Goal: Navigation & Orientation: Find specific page/section

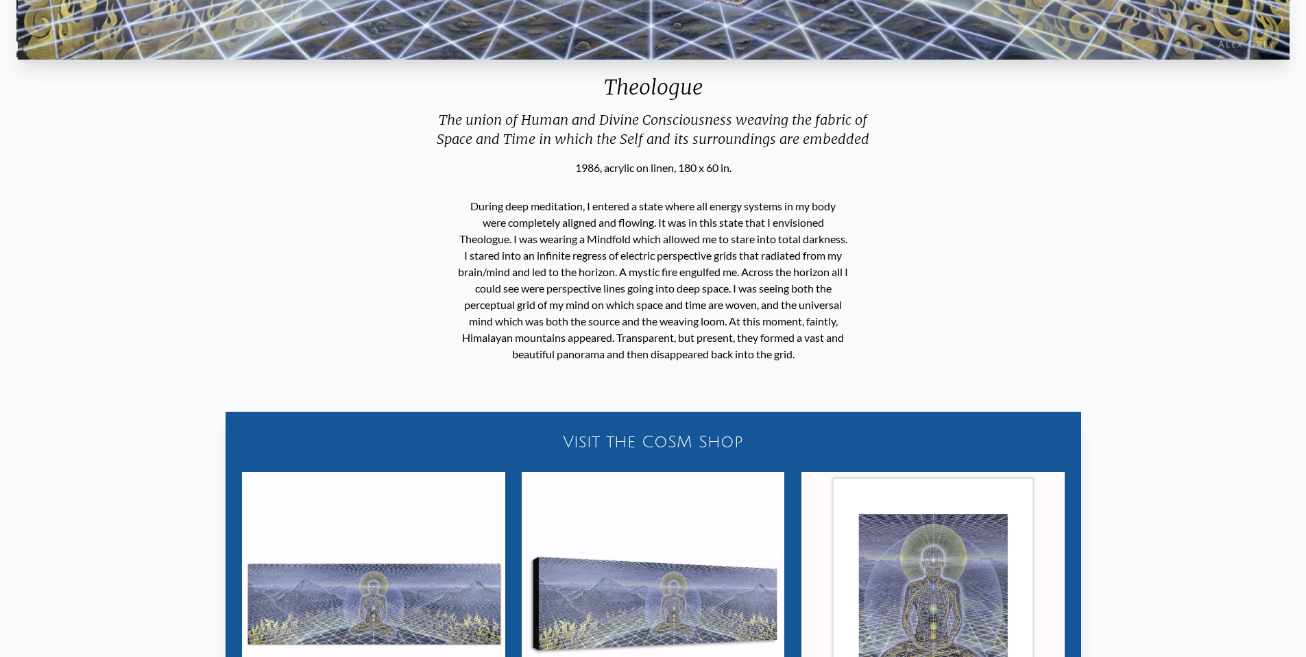
scroll to position [658, 0]
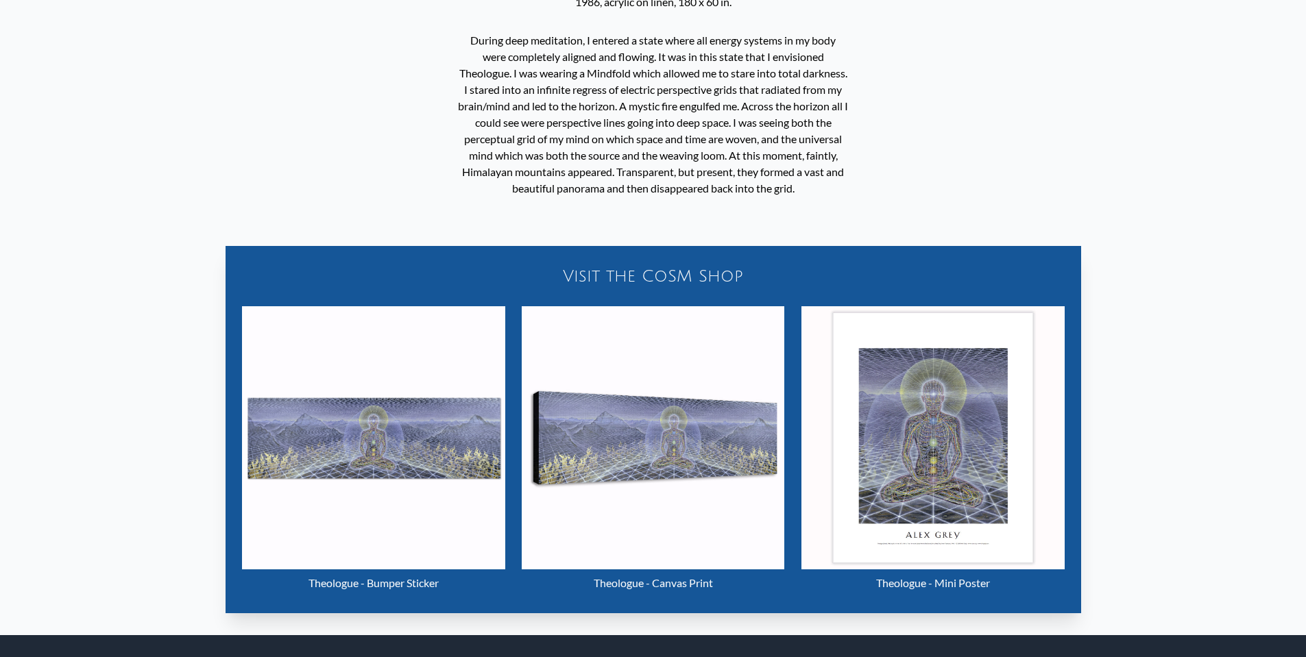
click at [635, 442] on img "17 / 33" at bounding box center [653, 437] width 263 height 263
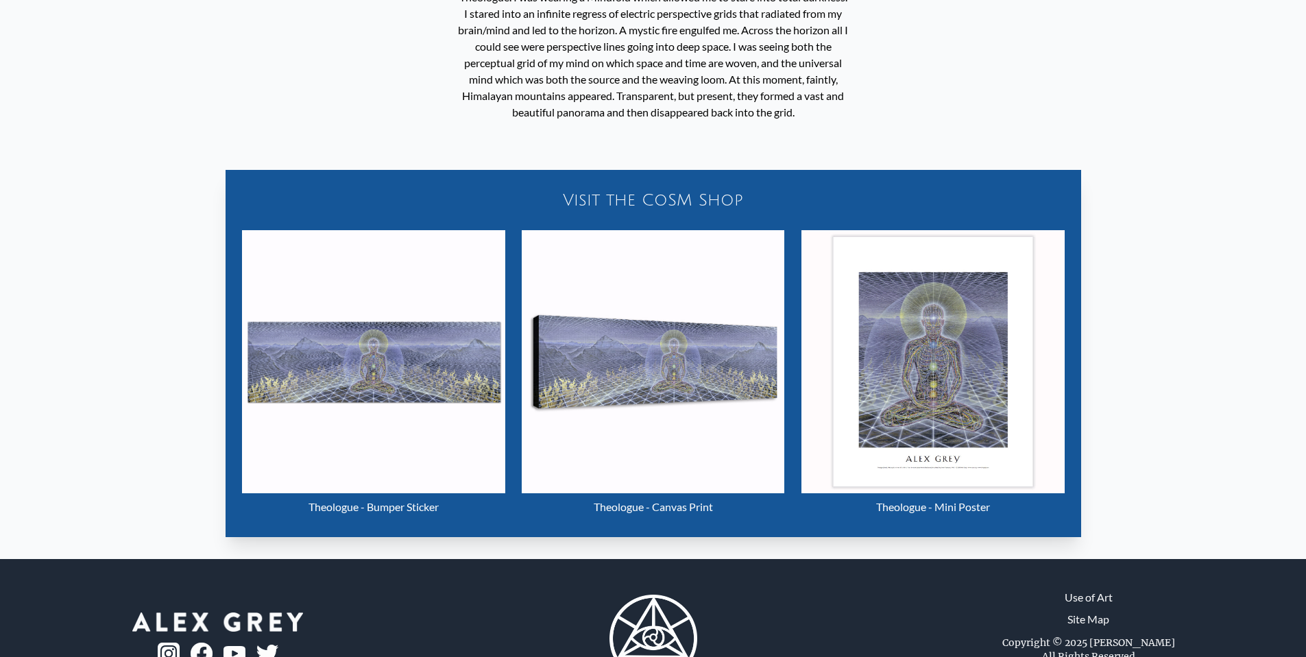
scroll to position [795, 0]
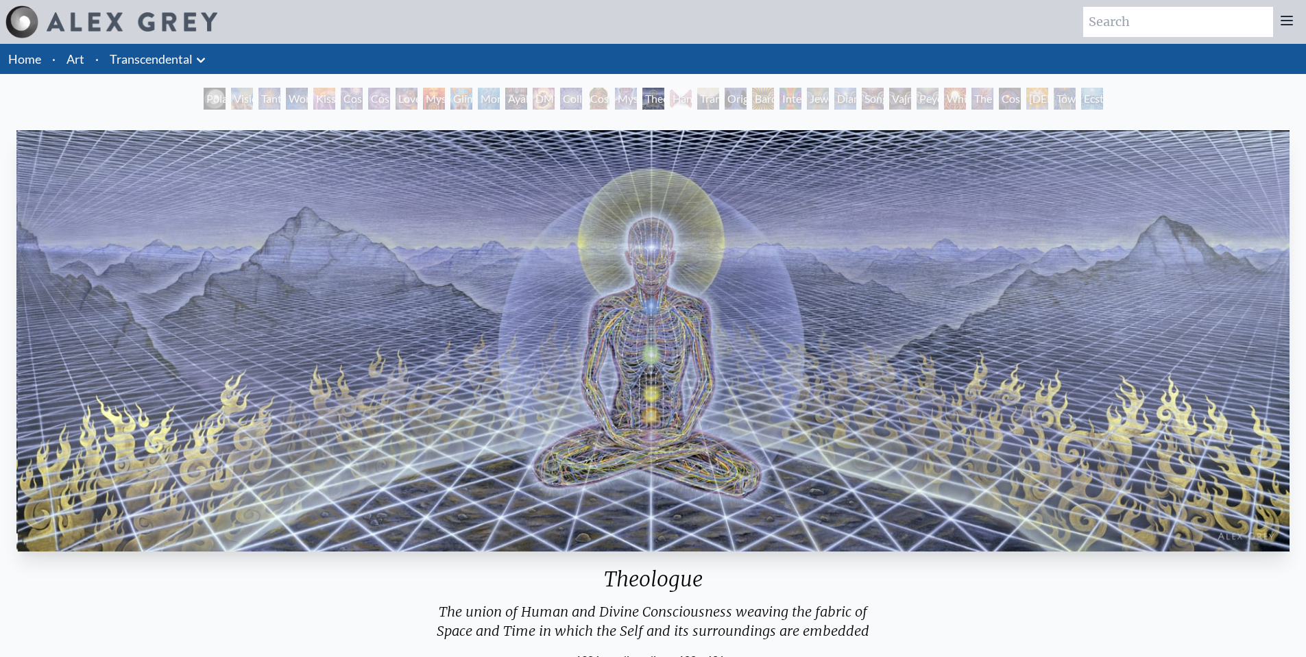
click at [99, 21] on img at bounding box center [132, 21] width 171 height 19
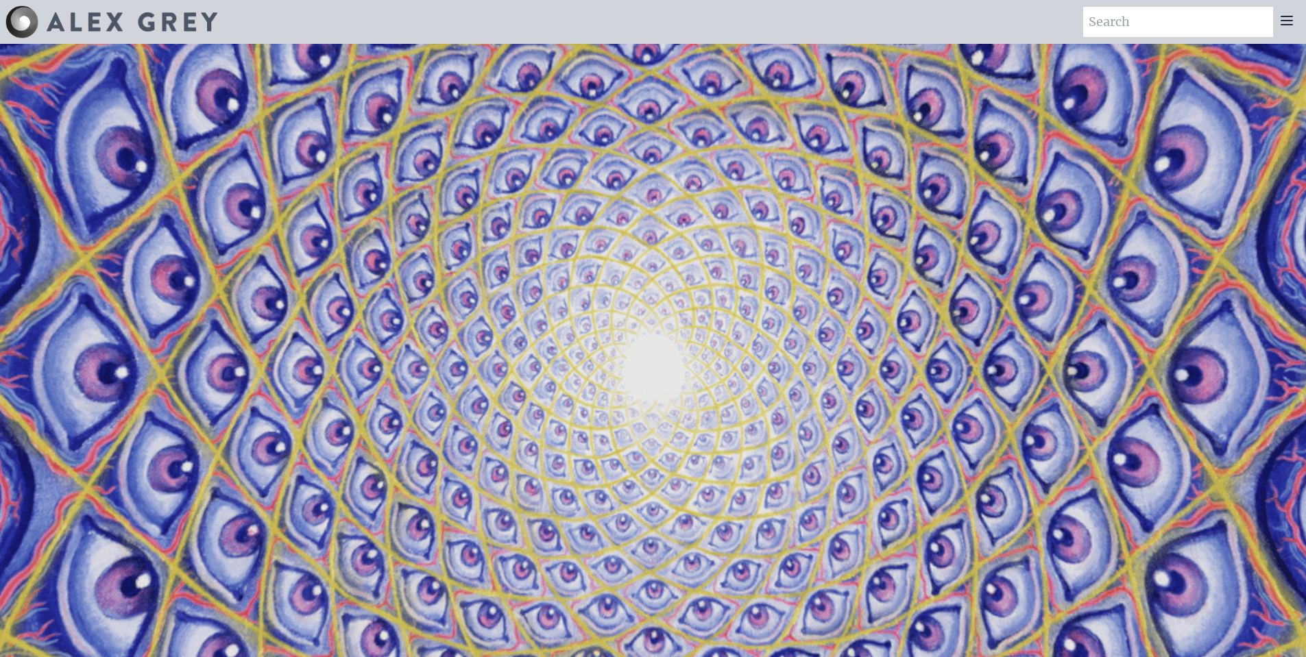
click at [75, 29] on img at bounding box center [132, 21] width 171 height 19
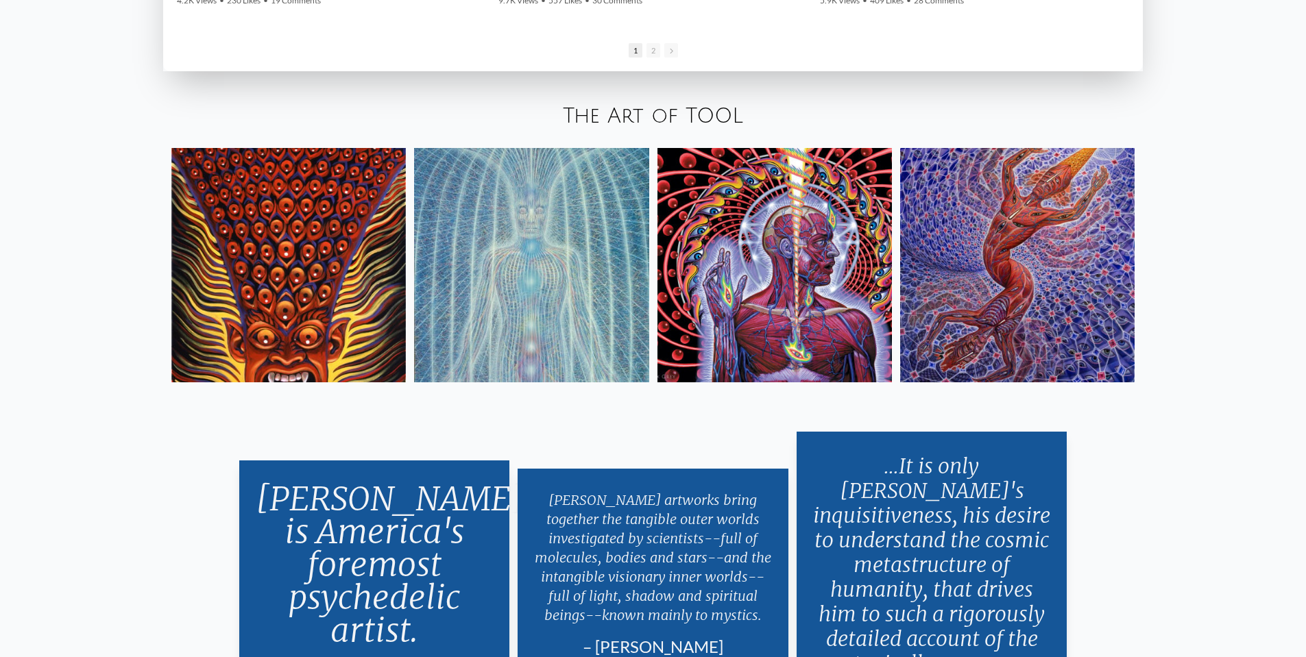
scroll to position [2742, 0]
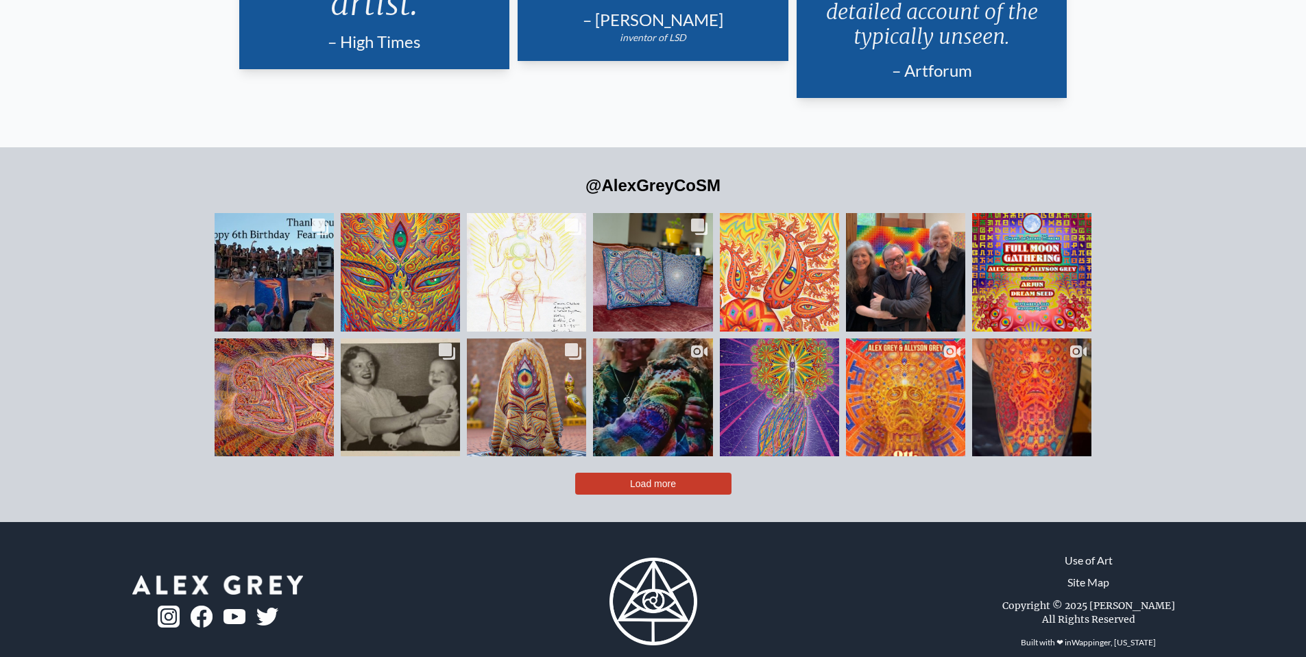
click at [629, 473] on button "Load more" at bounding box center [653, 484] width 156 height 22
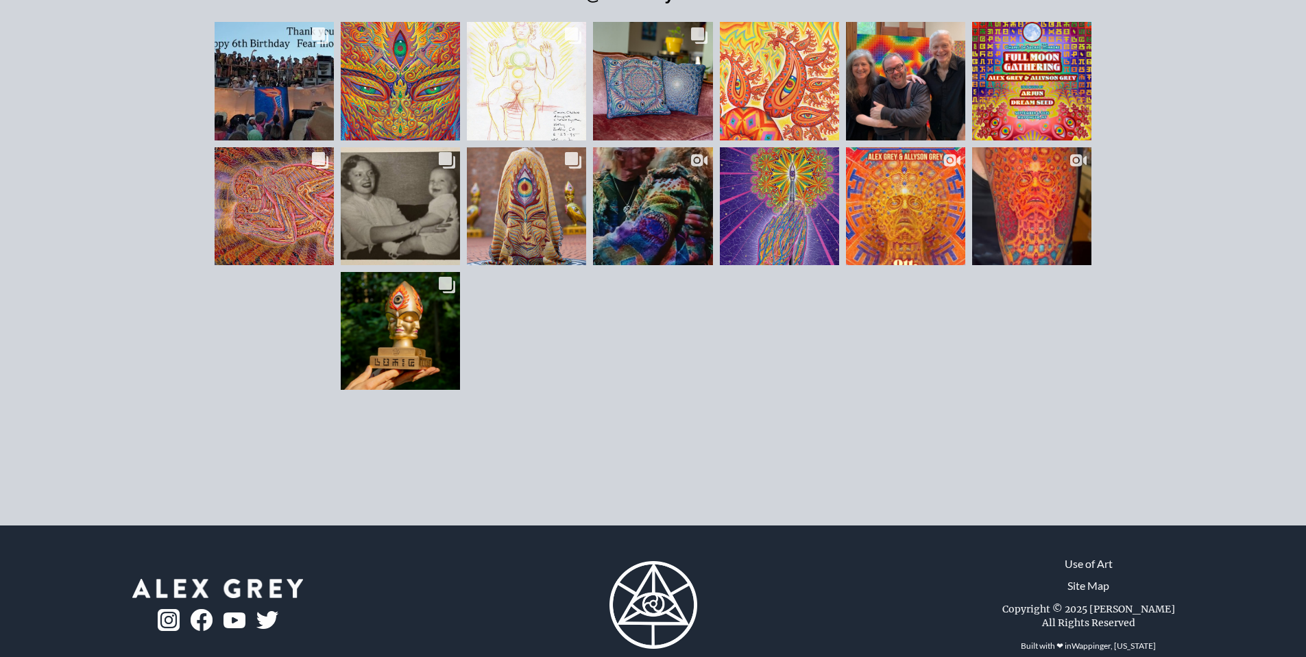
scroll to position [3596, 0]
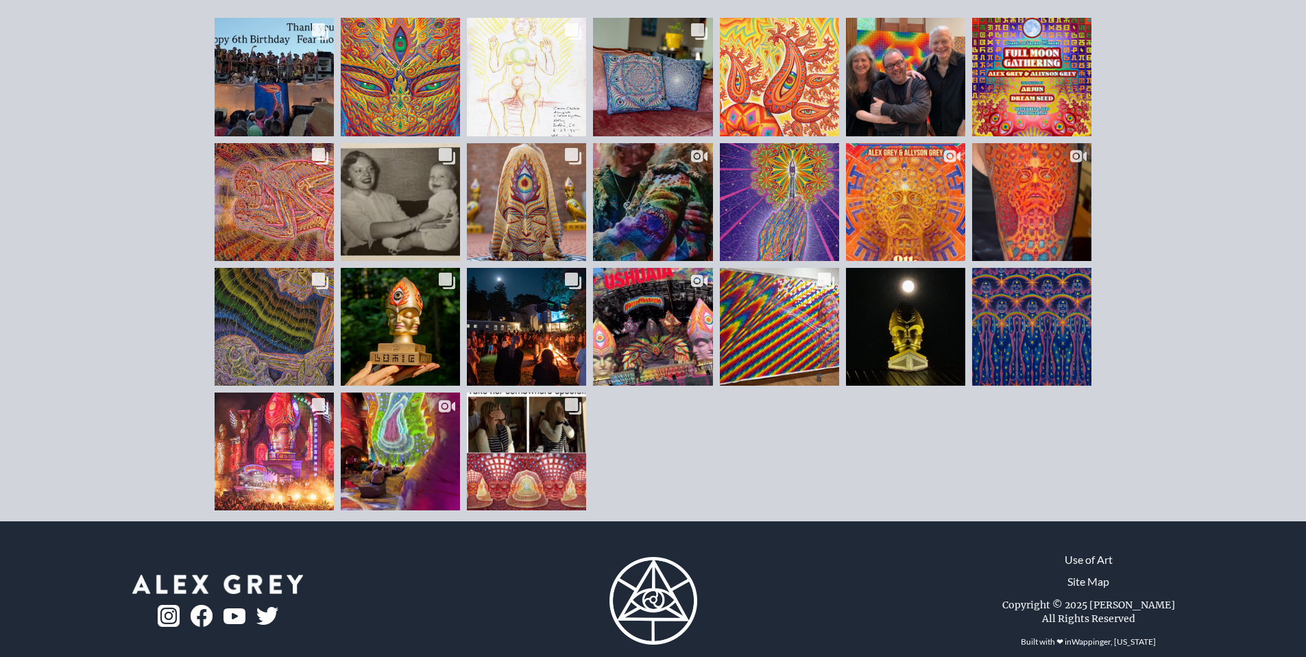
click at [1085, 574] on link "Site Map" at bounding box center [1088, 582] width 42 height 16
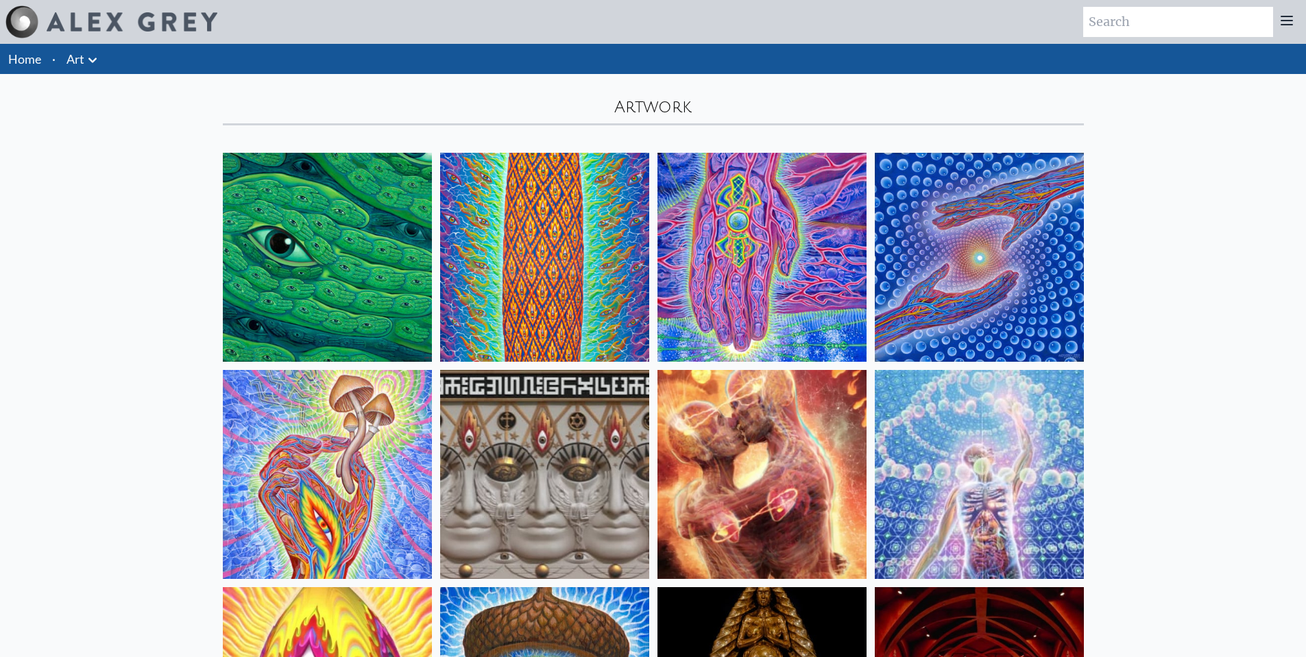
scroll to position [411, 0]
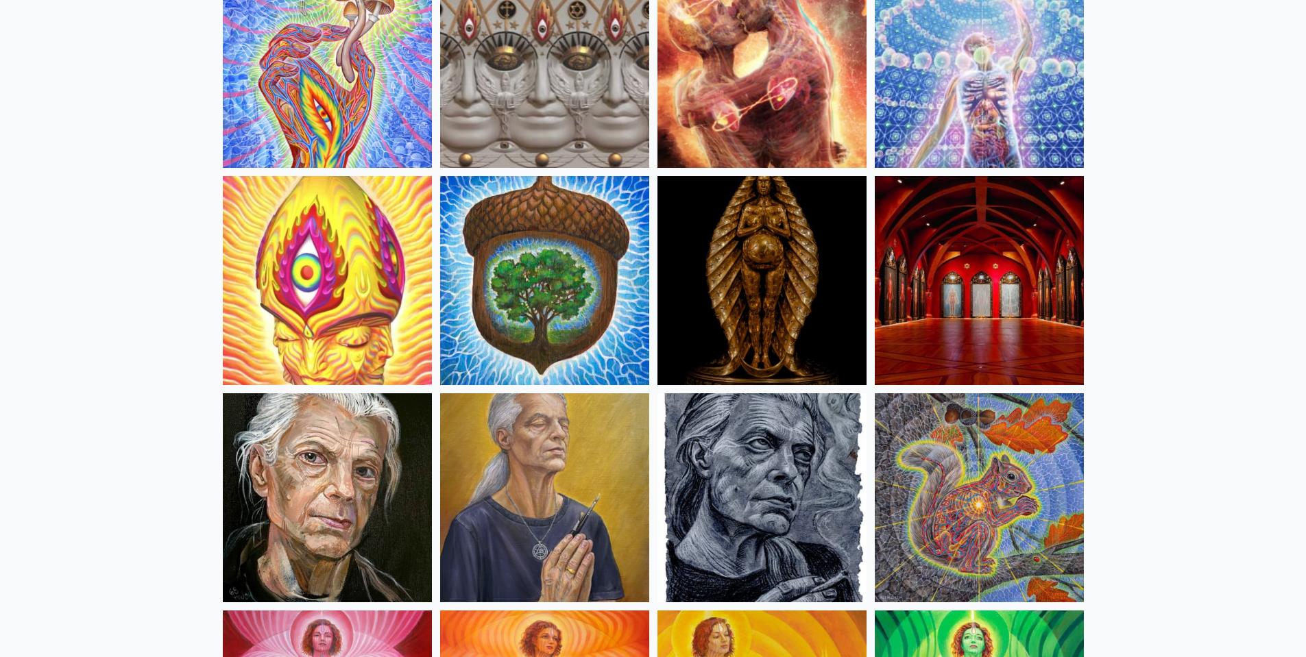
click at [499, 314] on img at bounding box center [544, 280] width 209 height 209
